Goal: Download file/media

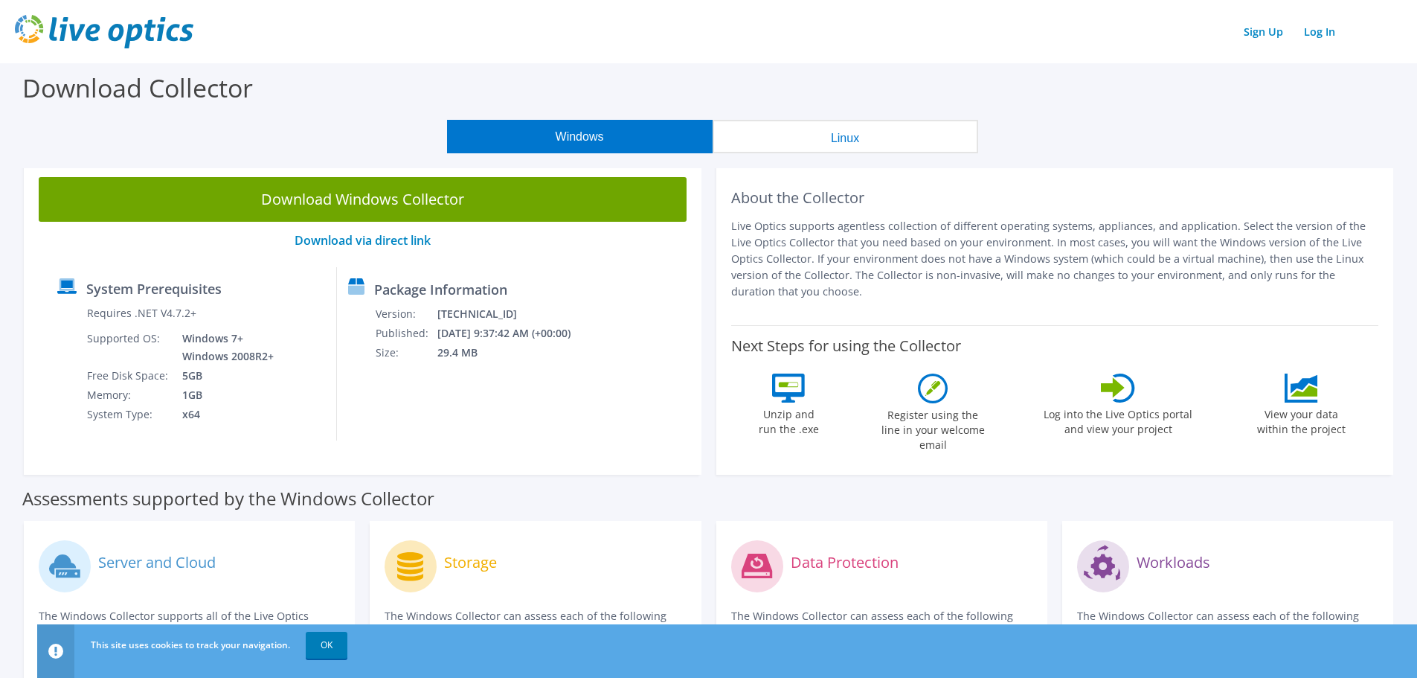
click at [581, 132] on button "Windows" at bounding box center [580, 136] width 266 height 33
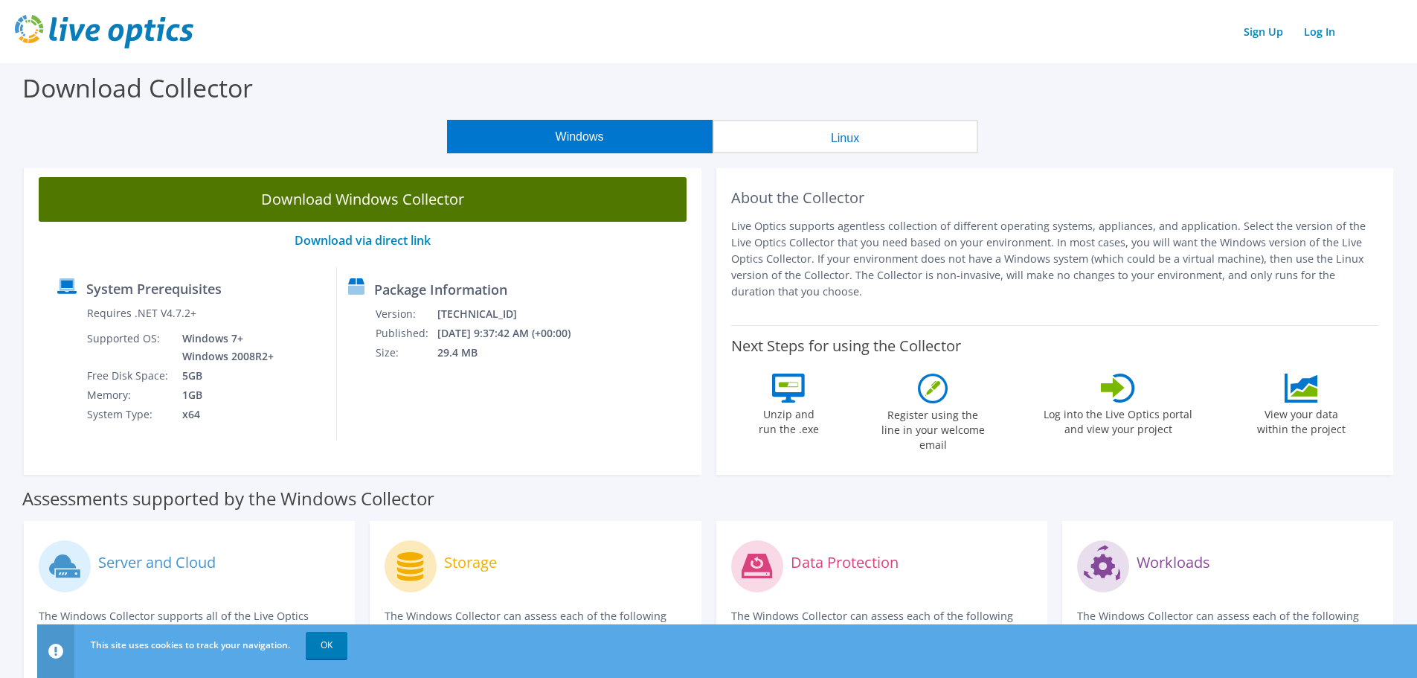
click at [379, 201] on link "Download Windows Collector" at bounding box center [363, 199] width 648 height 45
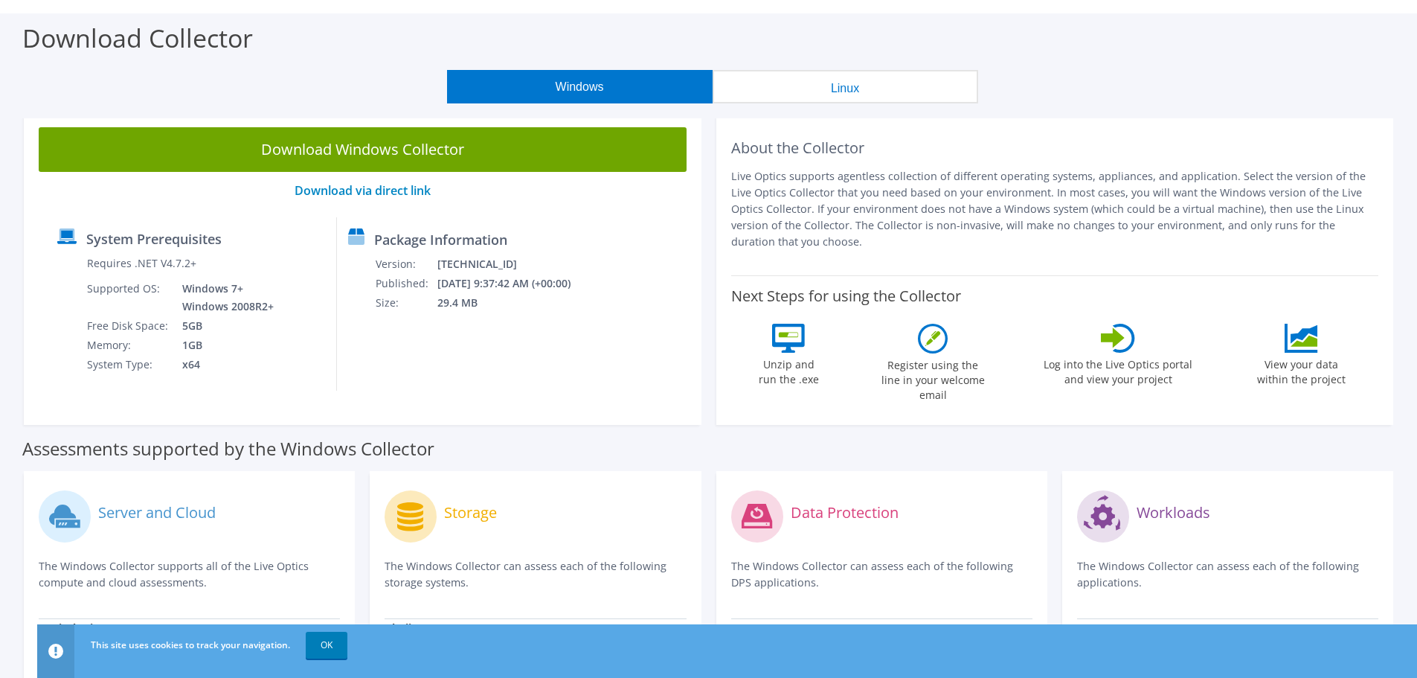
scroll to position [74, 0]
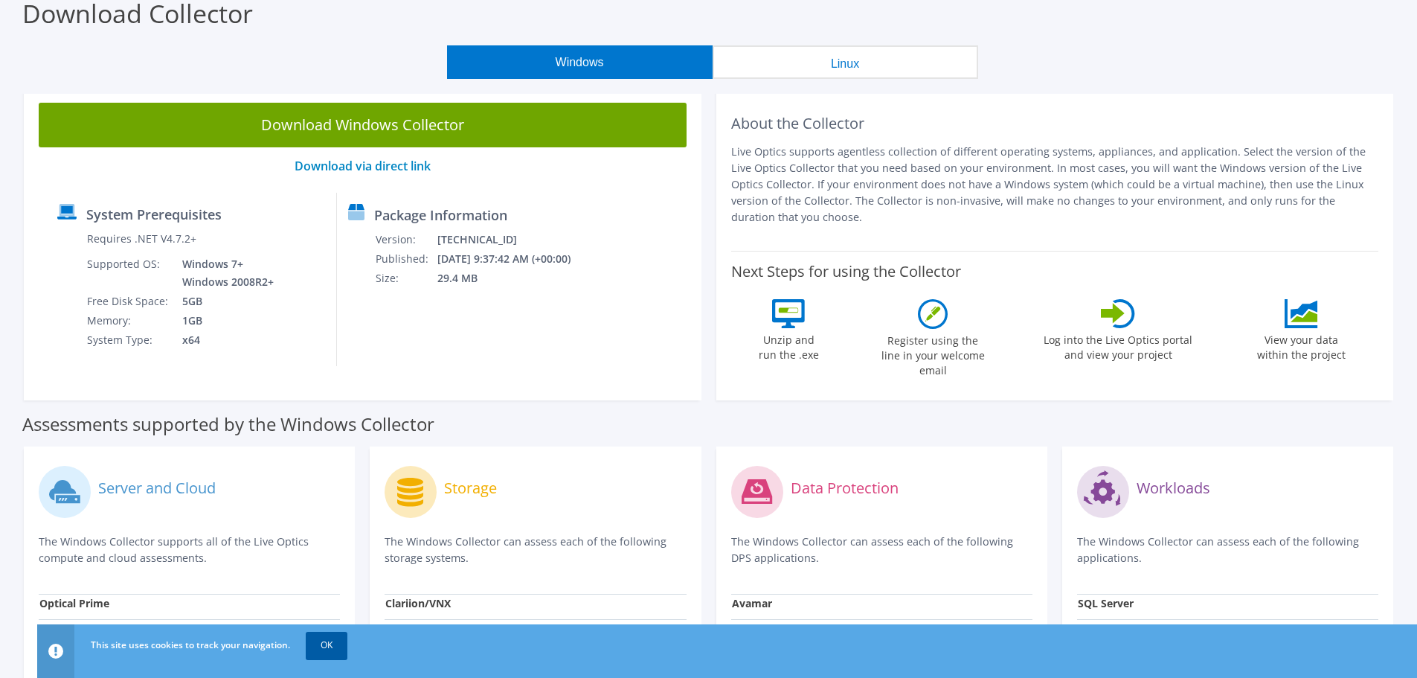
click at [321, 644] on link "OK" at bounding box center [327, 645] width 42 height 27
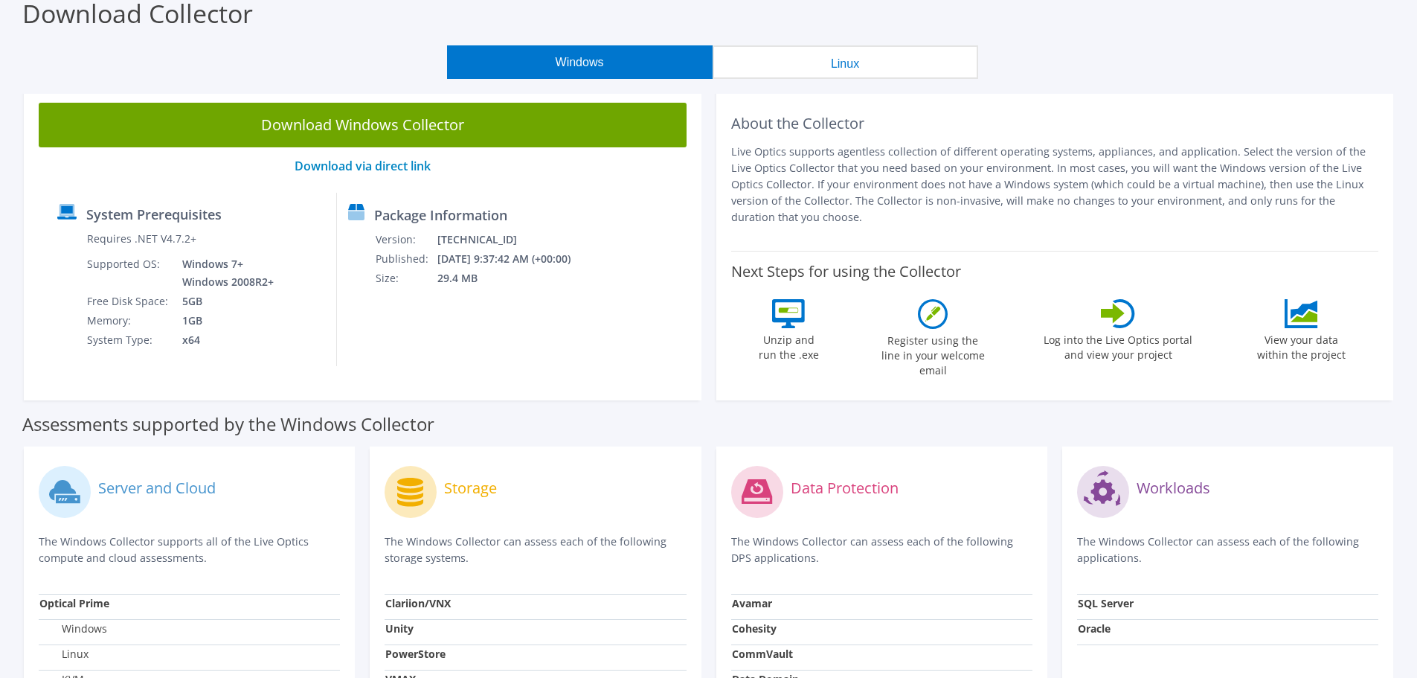
click at [431, 466] on icon at bounding box center [411, 492] width 52 height 52
click at [258, 478] on div "Server and Cloud" at bounding box center [189, 492] width 301 height 62
click at [502, 507] on div "Storage" at bounding box center [535, 492] width 301 height 62
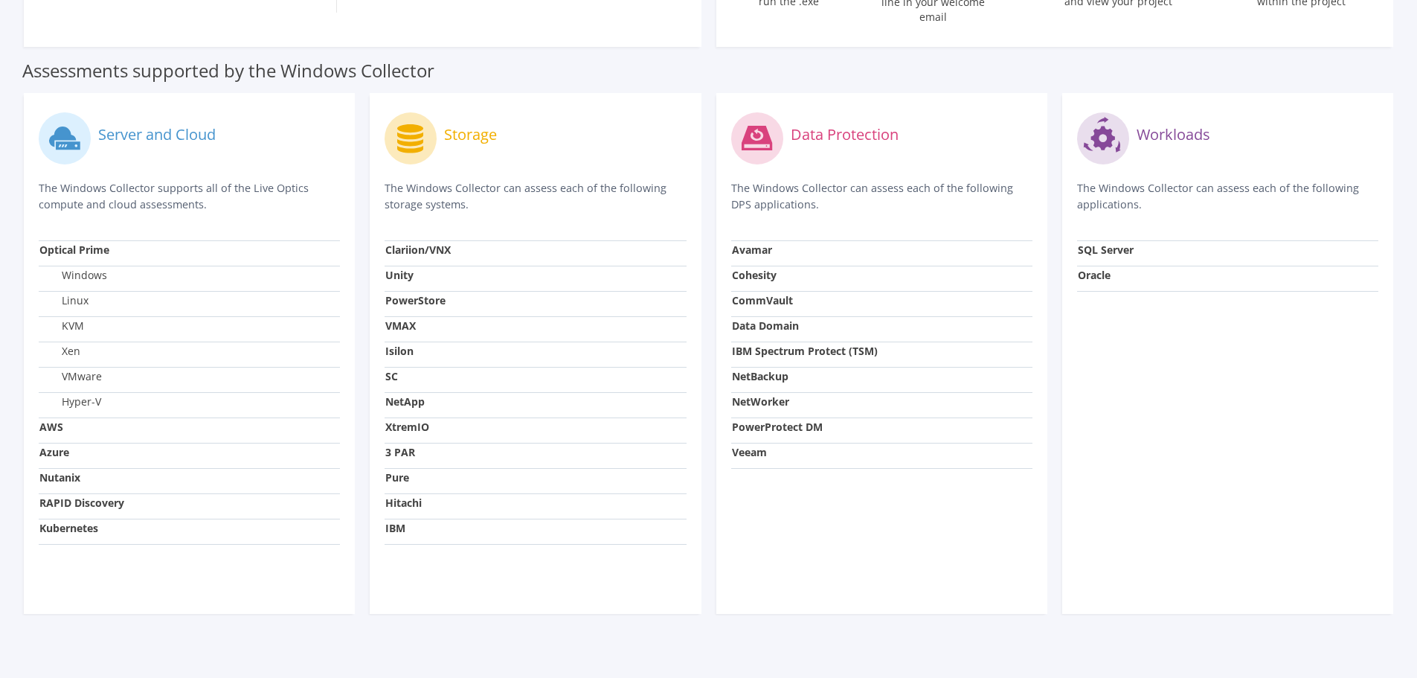
click at [876, 463] on div "Data Protection The Windows Collector can assess each of the following DPS appl…" at bounding box center [881, 353] width 331 height 521
click at [1231, 443] on div "Workloads The Windows Collector can assess each of the following applications. …" at bounding box center [1227, 353] width 331 height 521
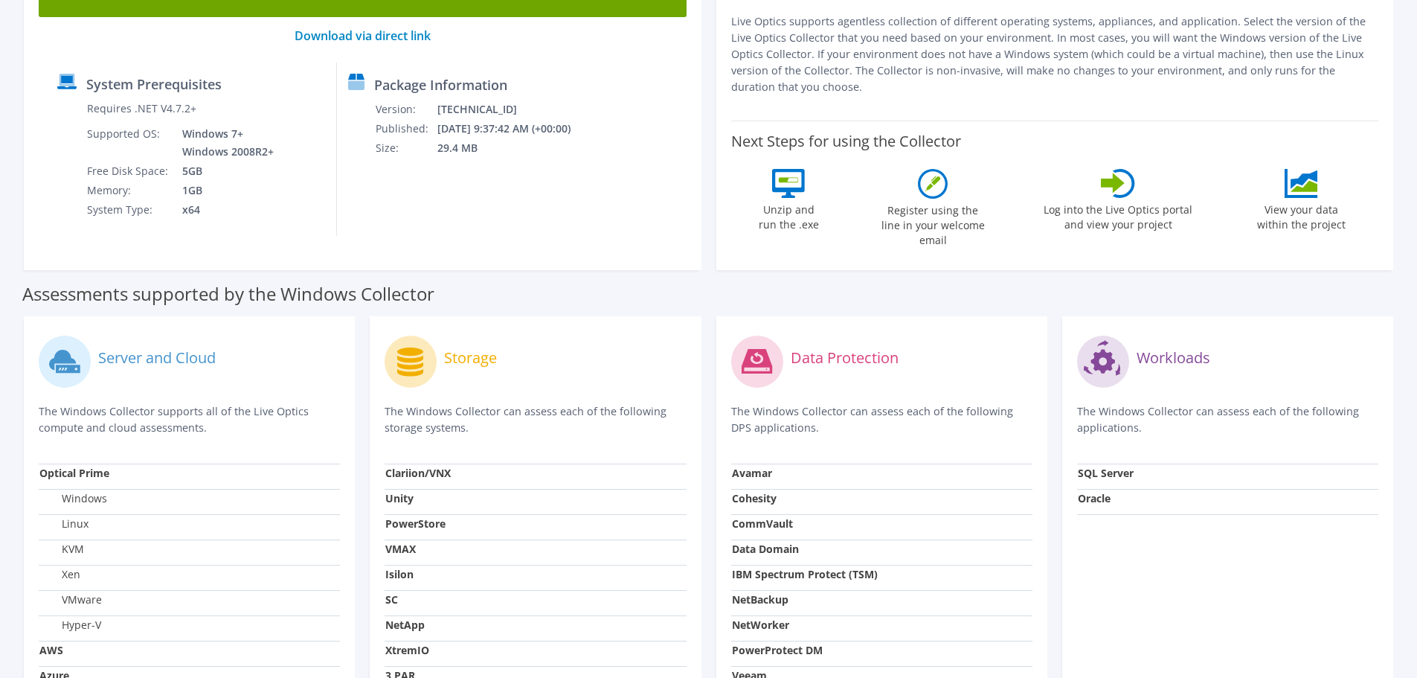
scroll to position [0, 0]
